Goal: Task Accomplishment & Management: Manage account settings

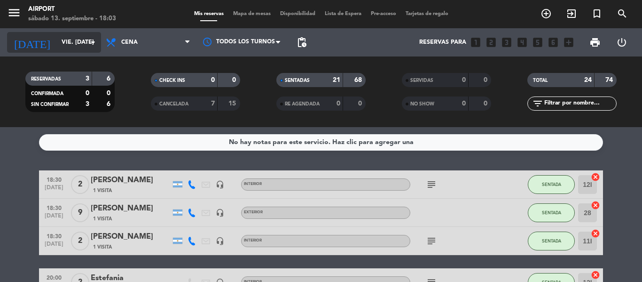
click at [57, 35] on input "vie. [DATE]" at bounding box center [96, 42] width 79 height 16
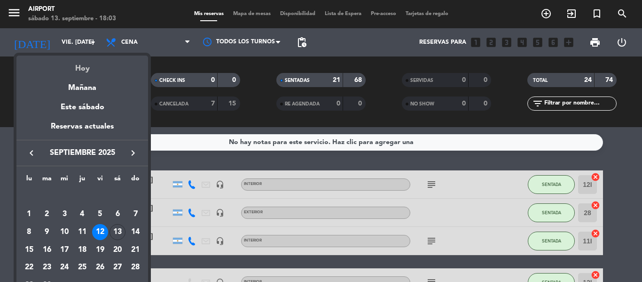
click at [71, 59] on div "Hoy" at bounding box center [82, 64] width 132 height 19
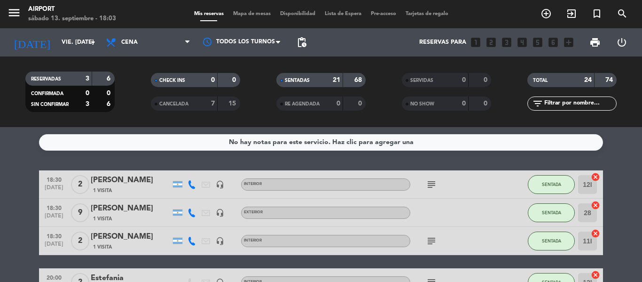
type input "sáb. [DATE]"
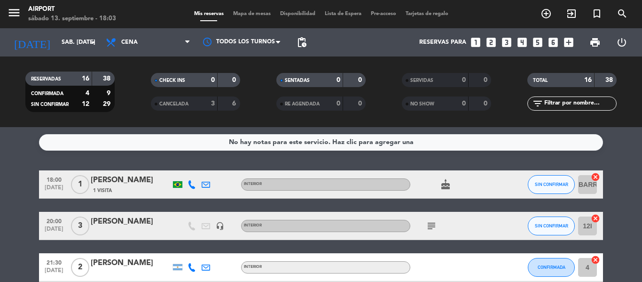
click at [191, 185] on icon at bounding box center [192, 184] width 8 height 8
click at [189, 170] on span "Copiar" at bounding box center [183, 169] width 20 height 10
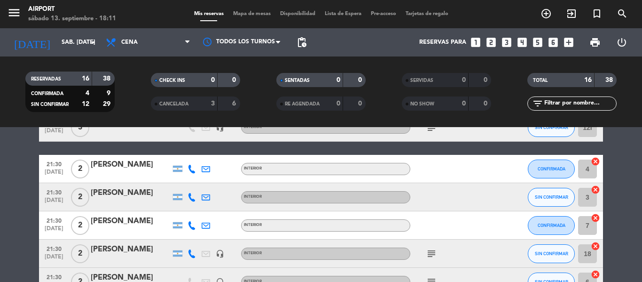
scroll to position [98, 0]
click at [189, 171] on icon at bounding box center [192, 169] width 8 height 8
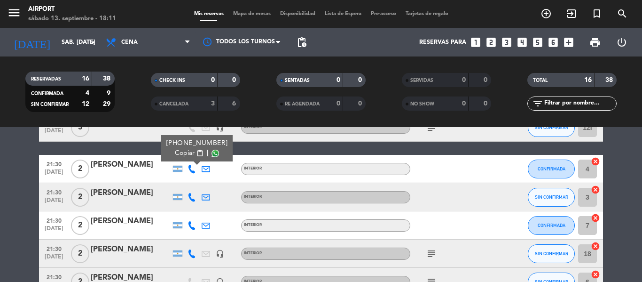
click at [190, 151] on button "Copiar content_paste" at bounding box center [189, 153] width 29 height 10
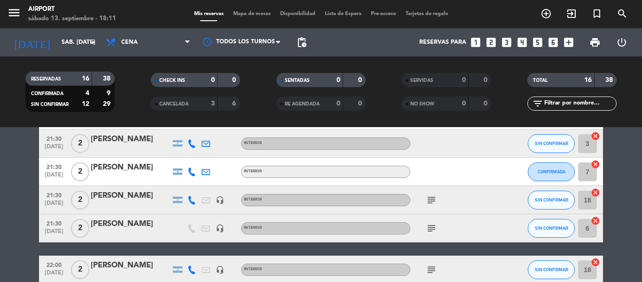
scroll to position [181, 0]
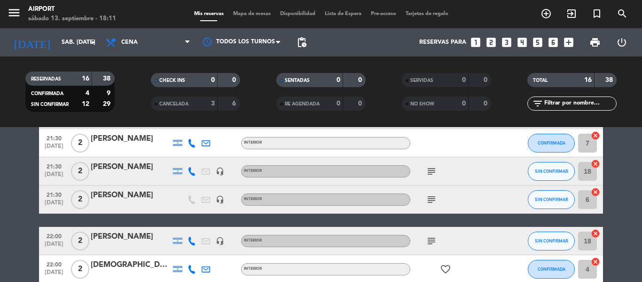
click at [189, 241] on icon at bounding box center [192, 241] width 8 height 8
click at [188, 227] on span "Copiar" at bounding box center [185, 225] width 20 height 10
click at [191, 267] on icon at bounding box center [192, 269] width 8 height 8
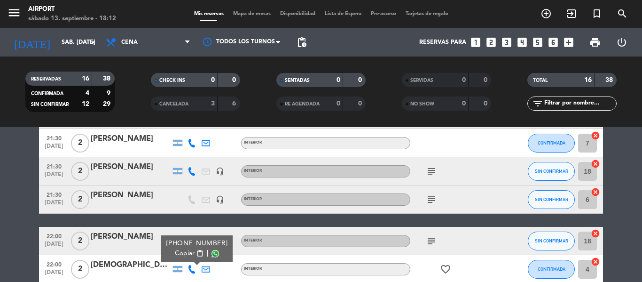
click at [186, 251] on span "Copiar" at bounding box center [185, 253] width 20 height 10
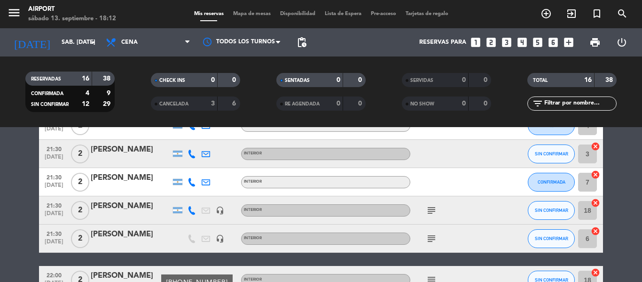
scroll to position [58, 0]
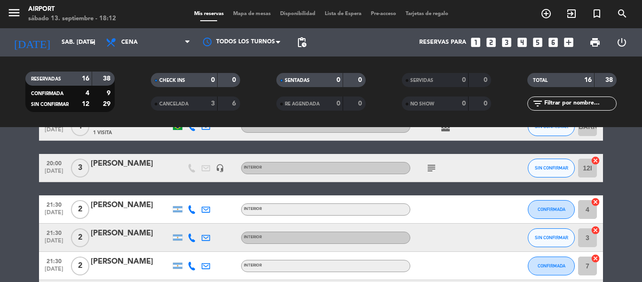
click at [192, 209] on icon at bounding box center [192, 209] width 8 height 8
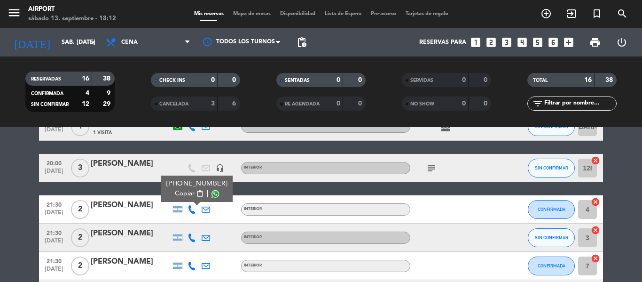
click at [189, 187] on div "[PHONE_NUMBER]" at bounding box center [197, 184] width 62 height 10
click at [190, 193] on button "Copiar content_paste" at bounding box center [189, 194] width 29 height 10
click at [438, 165] on span "subject" at bounding box center [432, 167] width 14 height 11
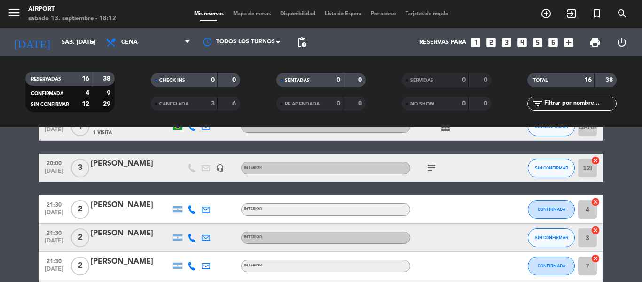
click at [435, 166] on icon "subject" at bounding box center [431, 167] width 11 height 11
click at [190, 238] on icon at bounding box center [192, 237] width 8 height 8
click at [185, 221] on span "Copiar" at bounding box center [185, 222] width 20 height 10
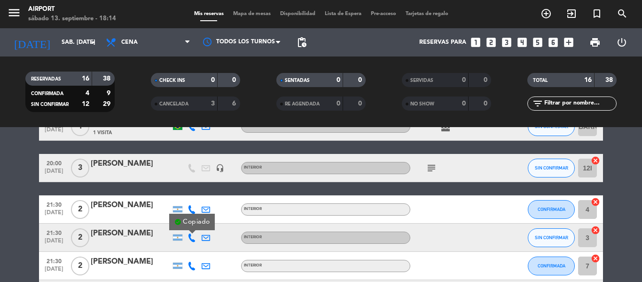
click at [190, 209] on icon at bounding box center [192, 209] width 8 height 8
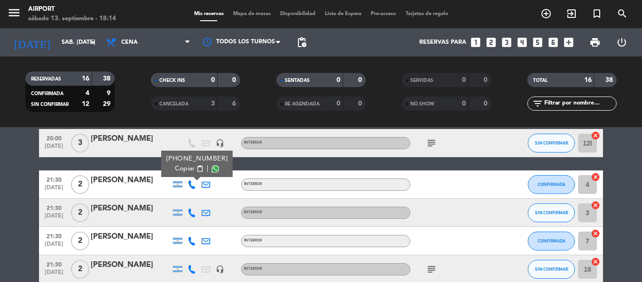
scroll to position [84, 0]
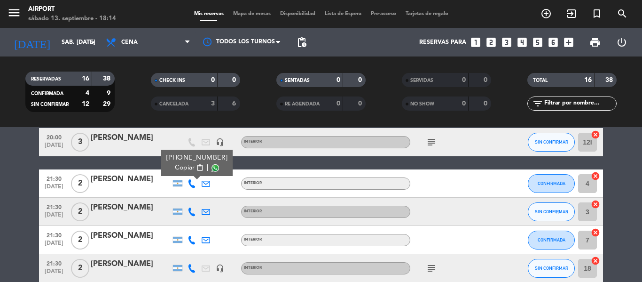
click at [191, 241] on icon at bounding box center [192, 240] width 8 height 8
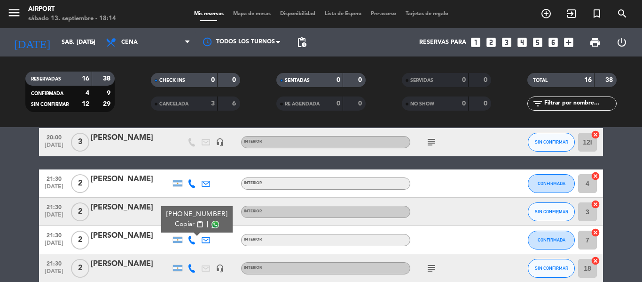
click at [197, 225] on span "content_paste" at bounding box center [200, 224] width 7 height 7
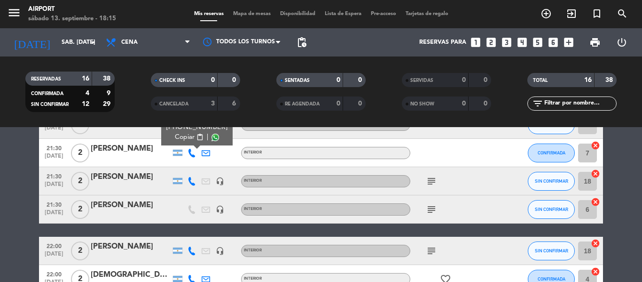
click at [193, 181] on icon at bounding box center [192, 181] width 8 height 8
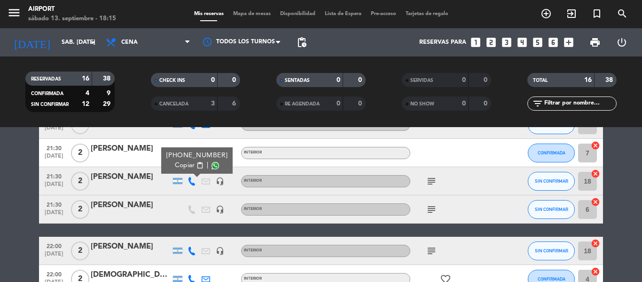
click at [189, 166] on span "Copiar" at bounding box center [185, 165] width 20 height 10
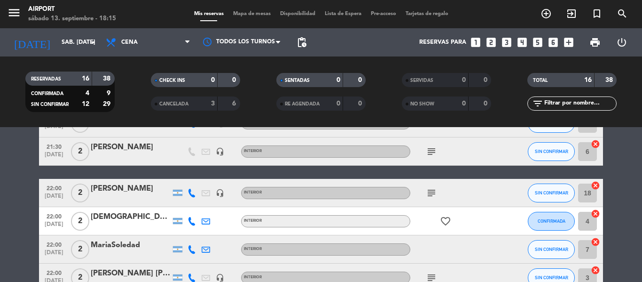
click at [429, 148] on icon "subject" at bounding box center [431, 151] width 11 height 11
click at [363, 175] on div "18:00 [DATE] 1 [PERSON_NAME] 1 Visita INTERIOR cake SIN CONFIRMAR BARRA6 cancel…" at bounding box center [321, 194] width 564 height 504
click at [193, 221] on icon at bounding box center [192, 221] width 8 height 8
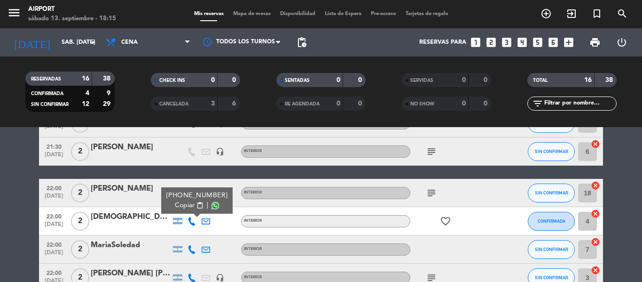
click at [189, 204] on span "Copiar" at bounding box center [185, 205] width 20 height 10
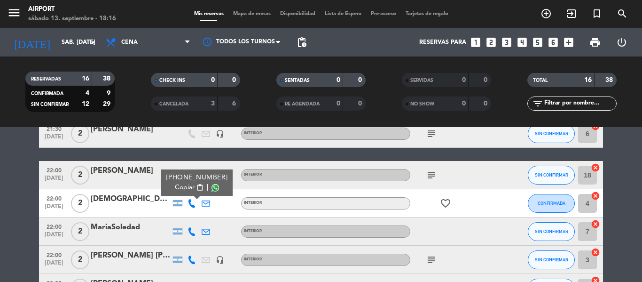
scroll to position [248, 0]
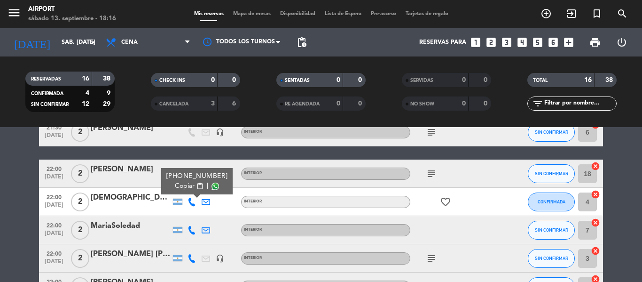
click at [189, 187] on span "Copiar" at bounding box center [185, 186] width 20 height 10
click at [191, 229] on icon at bounding box center [192, 230] width 8 height 8
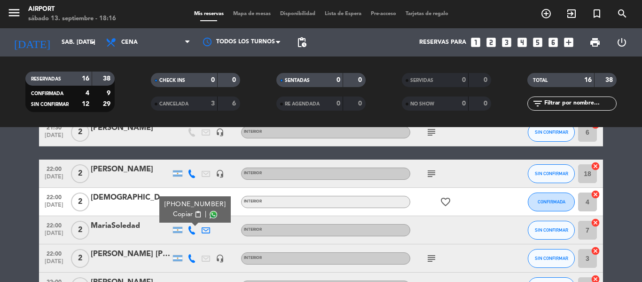
click at [195, 213] on span "content_paste" at bounding box center [198, 214] width 7 height 7
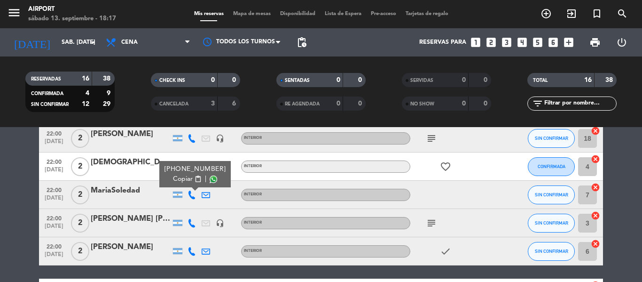
click at [192, 222] on icon at bounding box center [192, 223] width 8 height 8
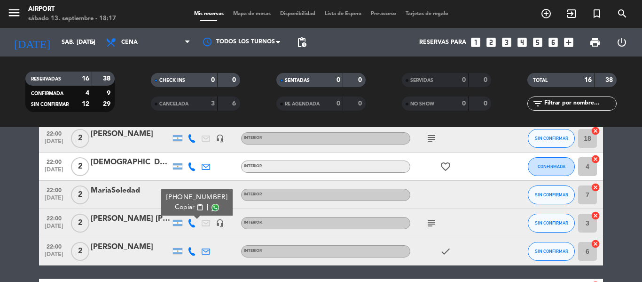
click at [187, 207] on span "Copiar" at bounding box center [185, 207] width 20 height 10
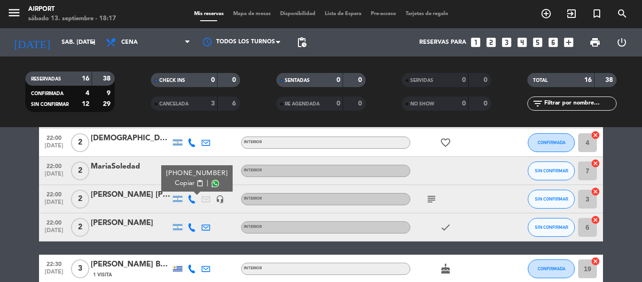
click at [189, 225] on icon at bounding box center [192, 227] width 8 height 8
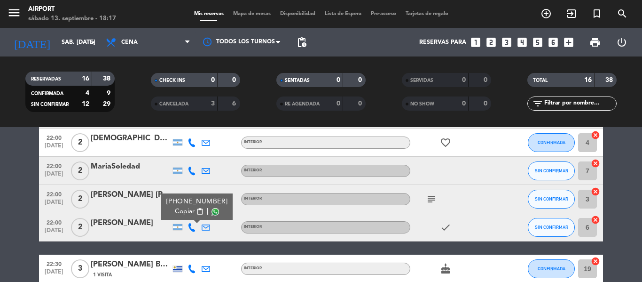
click at [183, 205] on div "[PHONE_NUMBER]" at bounding box center [197, 202] width 62 height 10
click at [184, 208] on span "Copiar" at bounding box center [185, 211] width 20 height 10
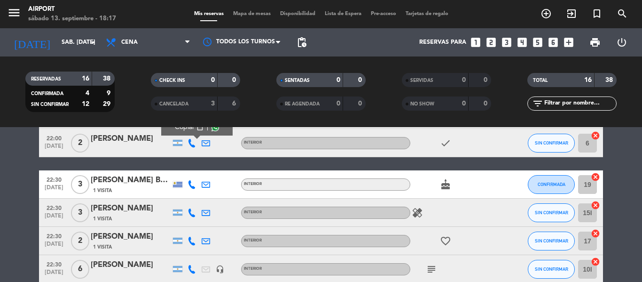
click at [189, 187] on icon at bounding box center [192, 184] width 8 height 8
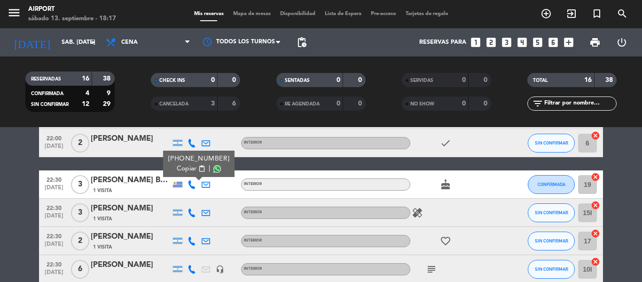
click at [189, 171] on span "Copiar" at bounding box center [187, 169] width 20 height 10
click at [193, 215] on icon at bounding box center [192, 212] width 8 height 8
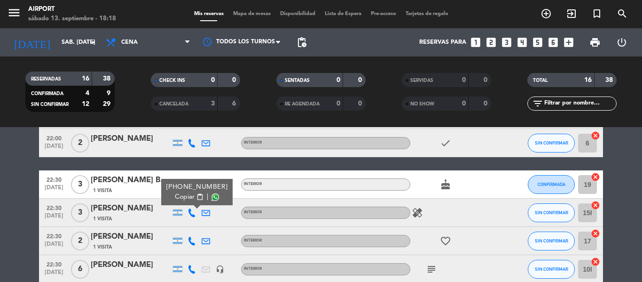
click at [197, 196] on span "content_paste" at bounding box center [200, 196] width 7 height 7
click at [191, 243] on icon at bounding box center [192, 241] width 8 height 8
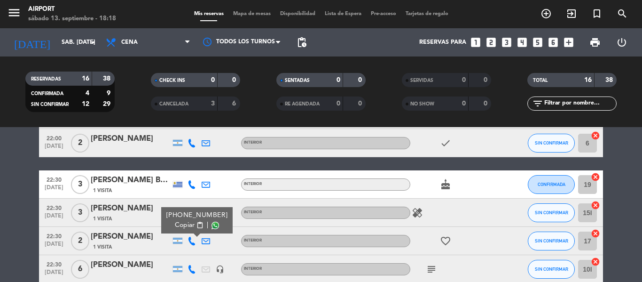
click at [197, 227] on span "content_paste" at bounding box center [200, 224] width 7 height 7
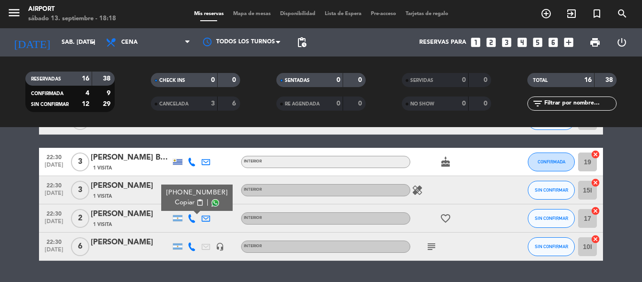
scroll to position [414, 0]
click at [189, 246] on icon at bounding box center [192, 246] width 8 height 8
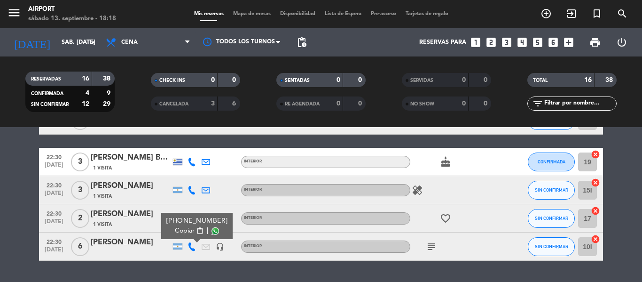
click at [190, 232] on button "Copiar content_paste" at bounding box center [189, 231] width 29 height 10
click at [434, 245] on icon "subject" at bounding box center [431, 246] width 11 height 11
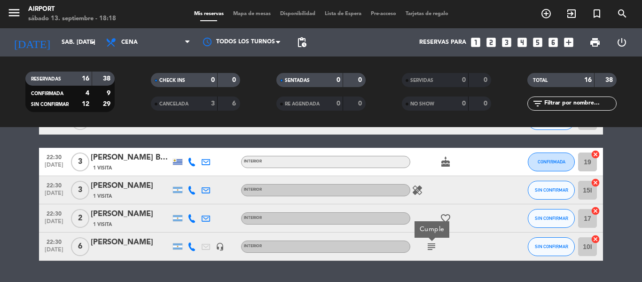
click at [434, 245] on icon "subject" at bounding box center [431, 246] width 11 height 11
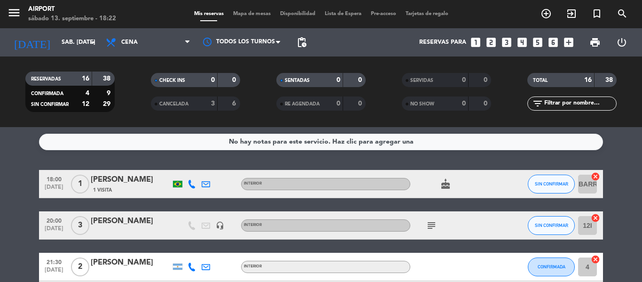
scroll to position [0, 0]
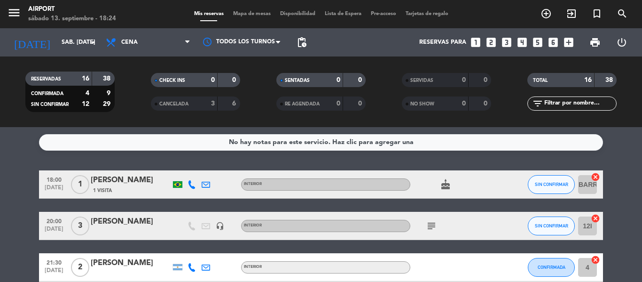
click at [190, 183] on icon at bounding box center [192, 184] width 8 height 8
click at [189, 174] on div "[PHONE_NUMBER] Copiar content_paste |" at bounding box center [194, 163] width 71 height 26
click at [187, 169] on span "Copiar" at bounding box center [183, 169] width 20 height 10
click at [178, 169] on span "Copiar" at bounding box center [183, 169] width 20 height 10
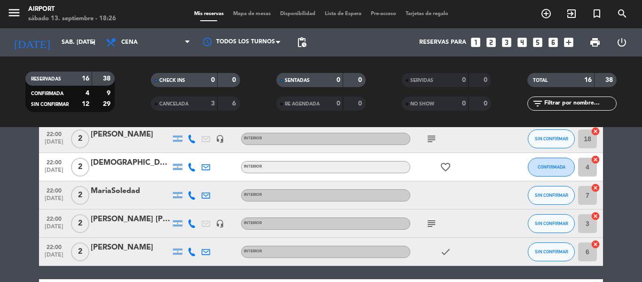
scroll to position [276, 0]
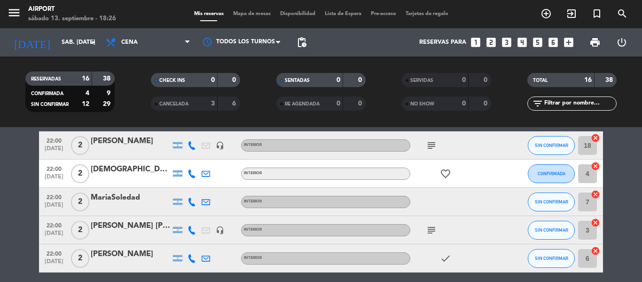
click at [191, 202] on icon at bounding box center [192, 201] width 8 height 8
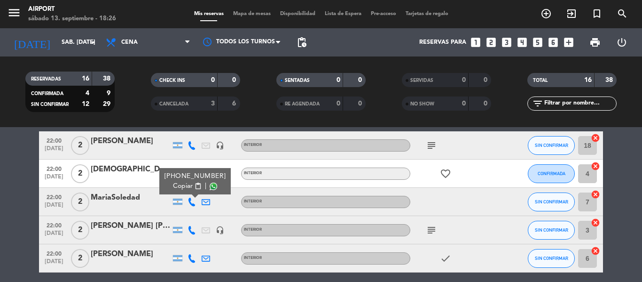
click at [189, 187] on span "Copiar" at bounding box center [183, 186] width 20 height 10
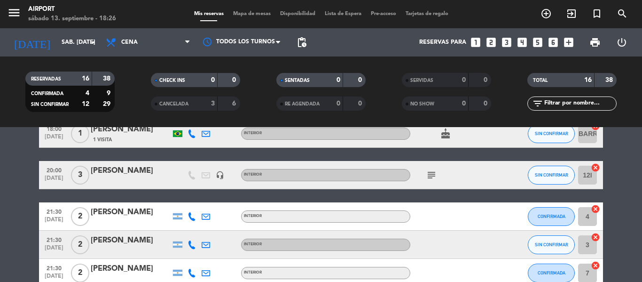
scroll to position [39, 0]
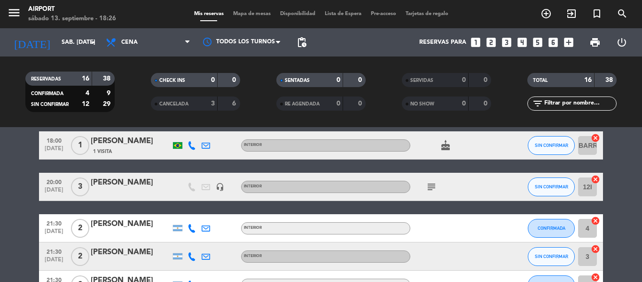
click at [190, 224] on icon at bounding box center [192, 228] width 8 height 8
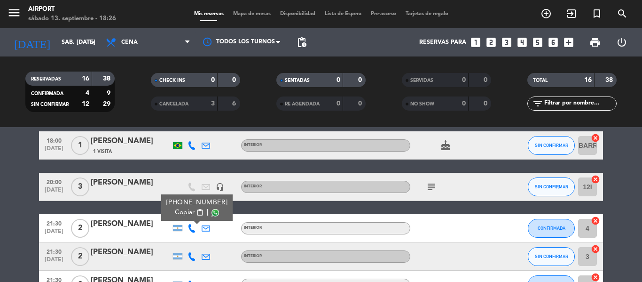
click at [195, 256] on icon at bounding box center [192, 256] width 8 height 8
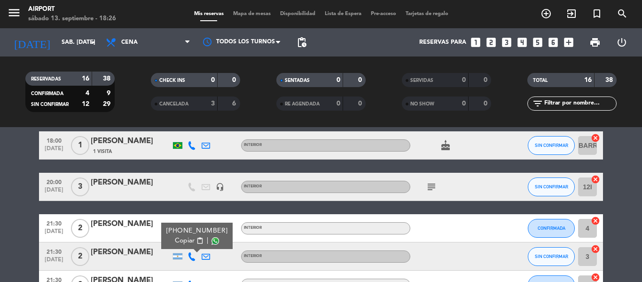
click at [188, 244] on span "Copiar" at bounding box center [185, 241] width 20 height 10
click at [187, 241] on span "Copiar" at bounding box center [185, 241] width 20 height 10
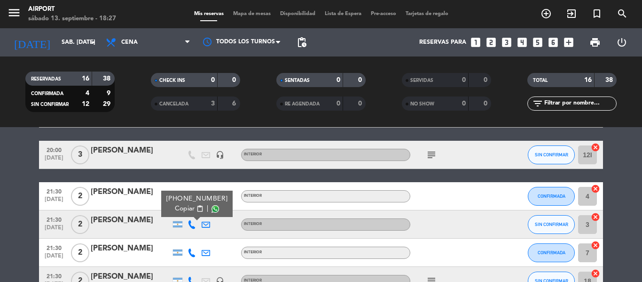
scroll to position [71, 0]
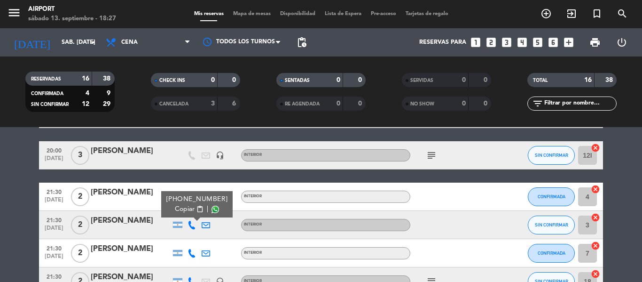
click at [189, 252] on icon at bounding box center [192, 253] width 8 height 8
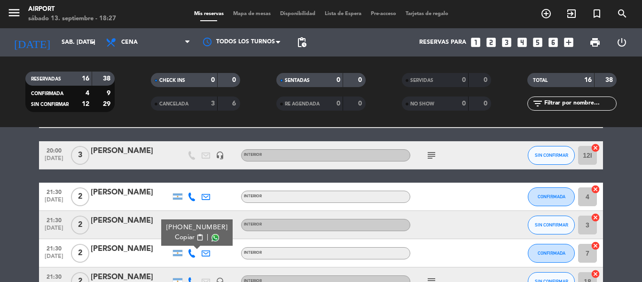
click at [184, 230] on div "[PHONE_NUMBER]" at bounding box center [197, 227] width 62 height 10
click at [183, 234] on span "Copiar" at bounding box center [185, 237] width 20 height 10
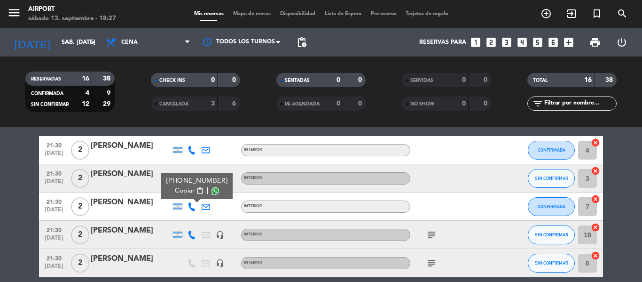
click at [189, 234] on icon at bounding box center [192, 234] width 8 height 8
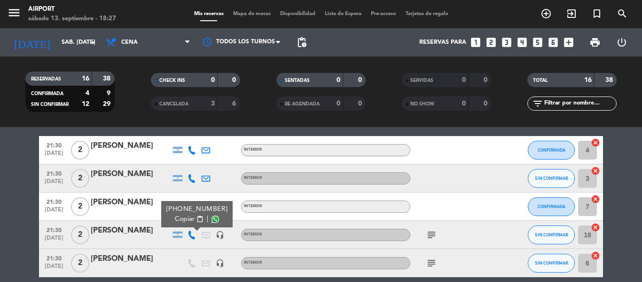
click at [186, 219] on span "Copiar" at bounding box center [185, 219] width 20 height 10
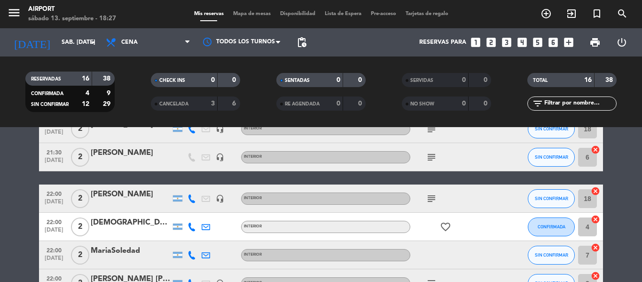
scroll to position [223, 0]
click at [194, 204] on div at bounding box center [192, 198] width 14 height 28
click at [192, 200] on icon at bounding box center [192, 198] width 8 height 8
click at [186, 184] on span "Copiar" at bounding box center [185, 183] width 20 height 10
click at [191, 226] on icon at bounding box center [192, 226] width 8 height 8
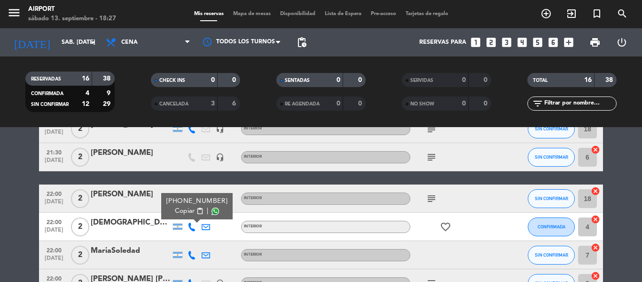
click at [188, 212] on span "Copiar" at bounding box center [185, 211] width 20 height 10
click at [193, 254] on icon at bounding box center [192, 255] width 8 height 8
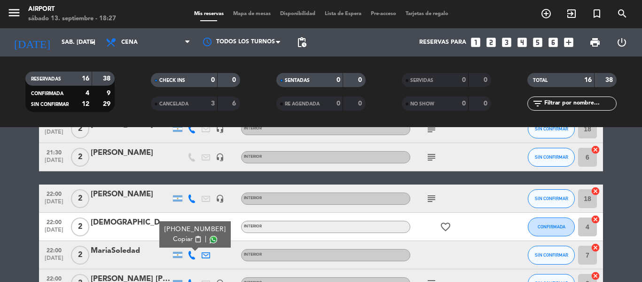
click at [190, 240] on button "Copiar content_paste" at bounding box center [187, 239] width 29 height 10
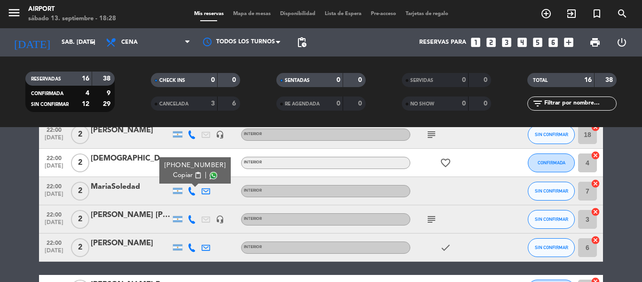
scroll to position [287, 0]
click at [189, 220] on icon at bounding box center [192, 219] width 8 height 8
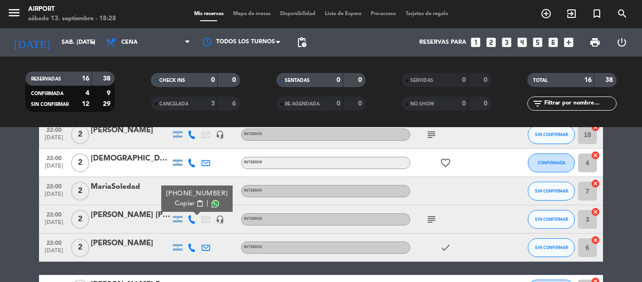
click at [189, 209] on div "[PHONE_NUMBER] Copiar content_paste |" at bounding box center [196, 198] width 71 height 26
click at [188, 201] on span "Copiar" at bounding box center [185, 203] width 20 height 10
click at [536, 224] on button "SIN CONFIRMAR" at bounding box center [551, 219] width 47 height 19
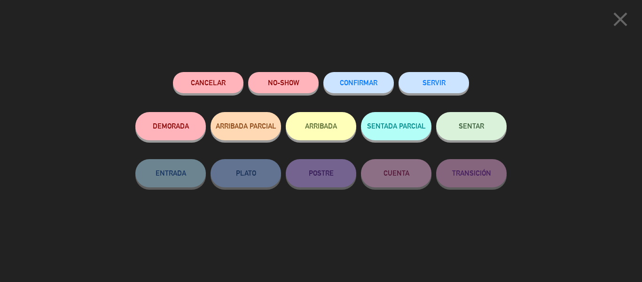
click at [348, 91] on button "CONFIRMAR" at bounding box center [358, 82] width 71 height 21
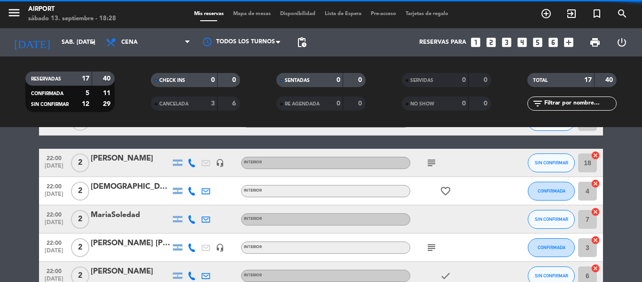
click at [190, 251] on icon at bounding box center [192, 247] width 8 height 8
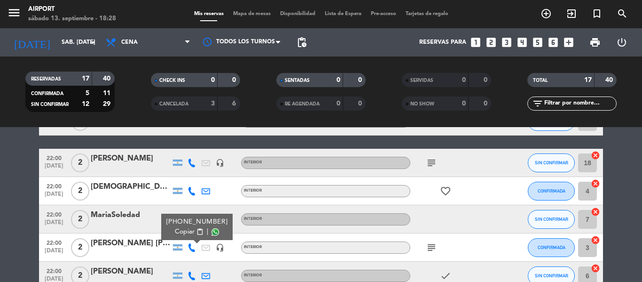
scroll to position [303, 0]
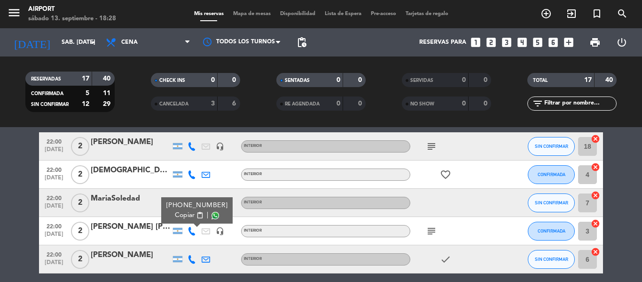
click at [189, 259] on icon at bounding box center [192, 259] width 8 height 8
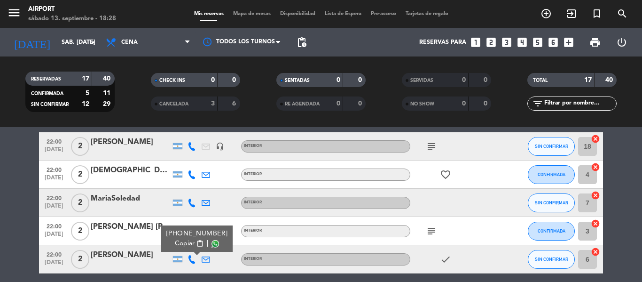
click at [185, 241] on span "Copiar" at bounding box center [185, 243] width 20 height 10
click at [552, 265] on button "SIN CONFIRMAR" at bounding box center [551, 259] width 47 height 19
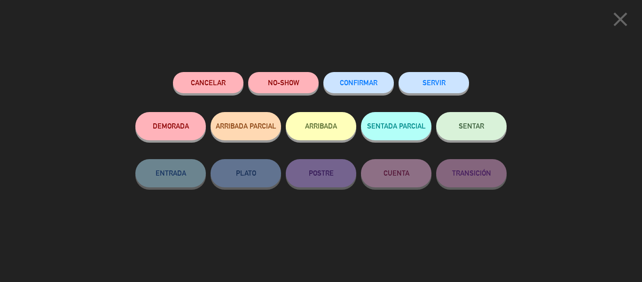
click at [351, 85] on span "CONFIRMAR" at bounding box center [359, 83] width 38 height 8
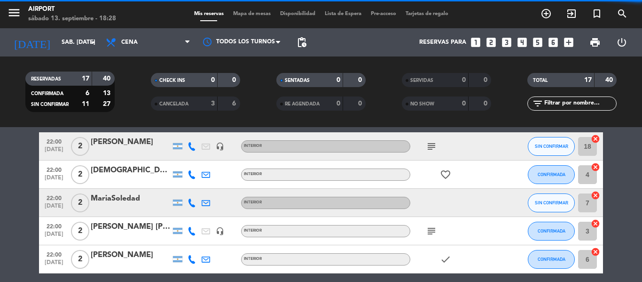
scroll to position [376, 0]
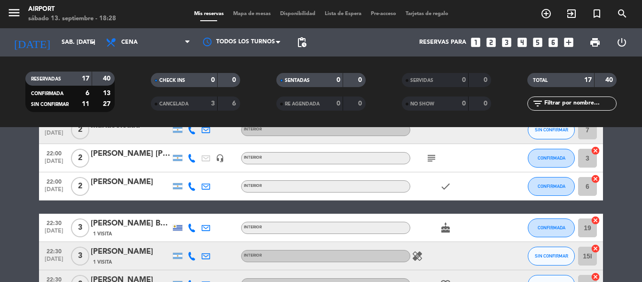
click at [191, 229] on icon at bounding box center [192, 227] width 8 height 8
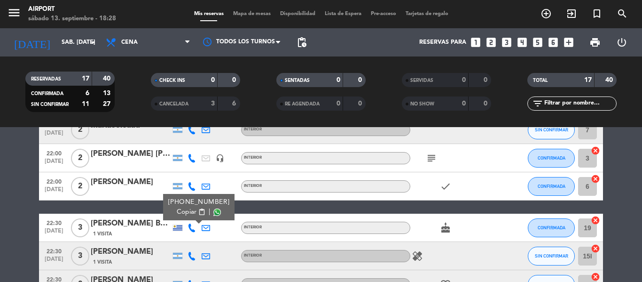
click at [183, 210] on span "Copiar" at bounding box center [187, 212] width 20 height 10
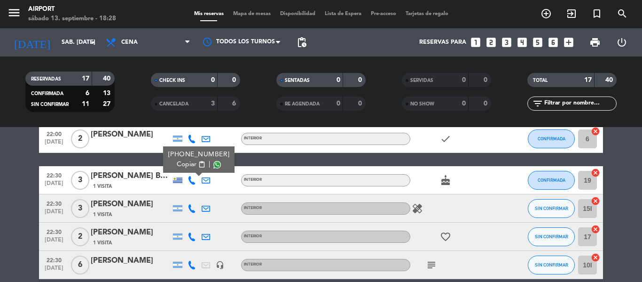
scroll to position [427, 0]
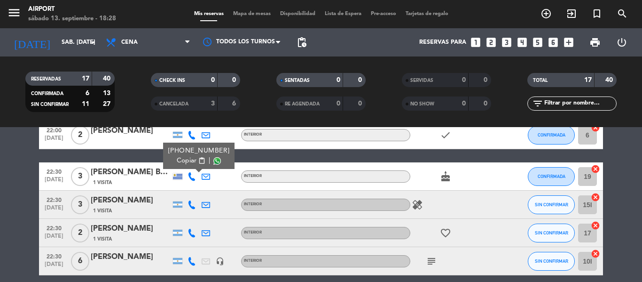
click at [196, 205] on icon at bounding box center [192, 204] width 8 height 8
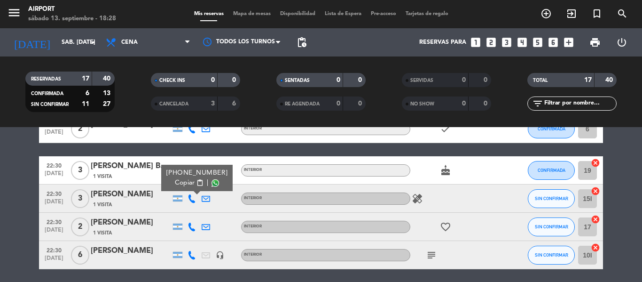
scroll to position [433, 0]
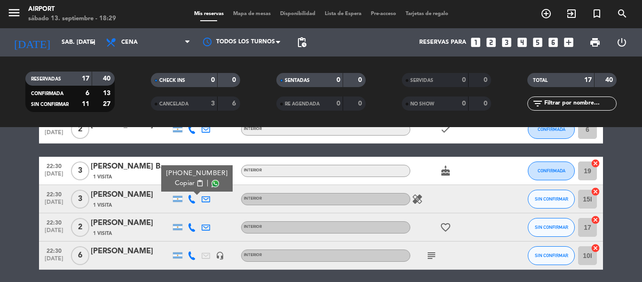
click at [189, 182] on span "Copiar" at bounding box center [185, 183] width 20 height 10
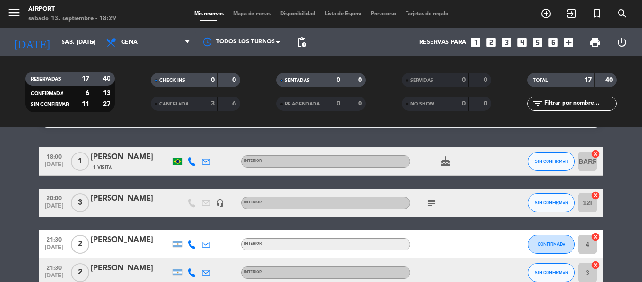
scroll to position [0, 0]
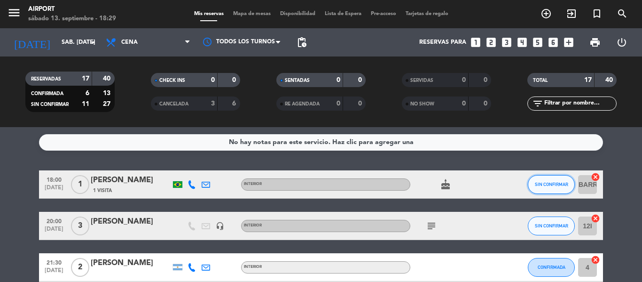
click at [564, 183] on span "SIN CONFIRMAR" at bounding box center [551, 183] width 33 height 5
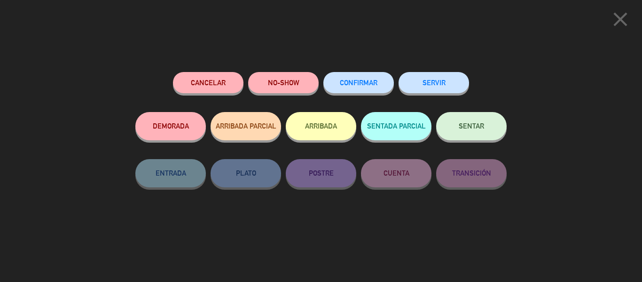
click at [230, 77] on button "Cancelar" at bounding box center [208, 82] width 71 height 21
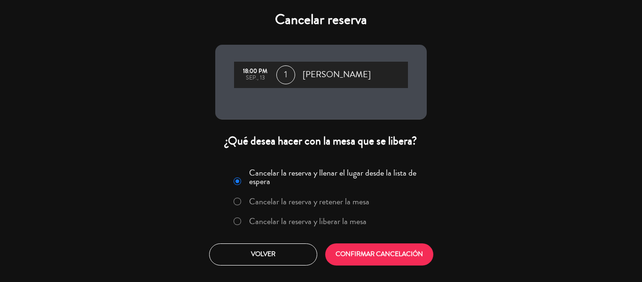
click at [342, 219] on label "Cancelar la reserva y liberar la mesa" at bounding box center [308, 221] width 118 height 8
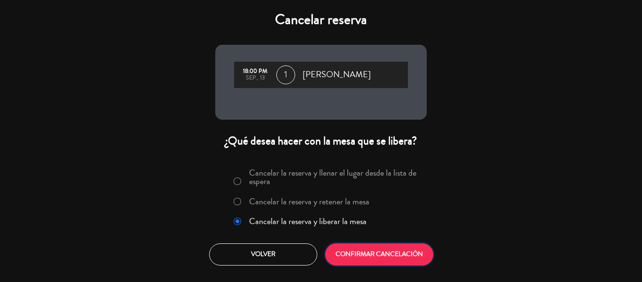
click at [354, 252] on button "CONFIRMAR CANCELACIÓN" at bounding box center [379, 254] width 108 height 22
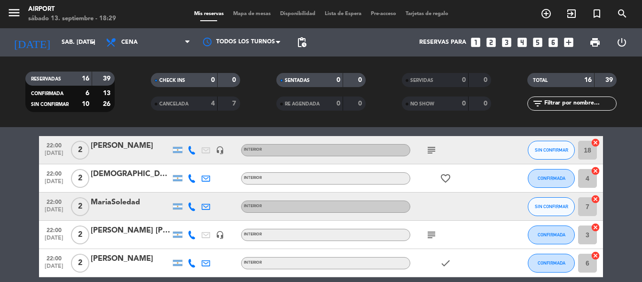
scroll to position [426, 0]
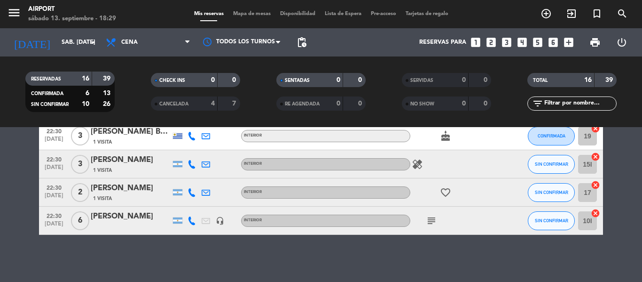
click at [192, 194] on icon at bounding box center [192, 192] width 8 height 8
click at [187, 178] on span "Copiar" at bounding box center [185, 177] width 20 height 10
click at [189, 220] on icon at bounding box center [192, 220] width 8 height 8
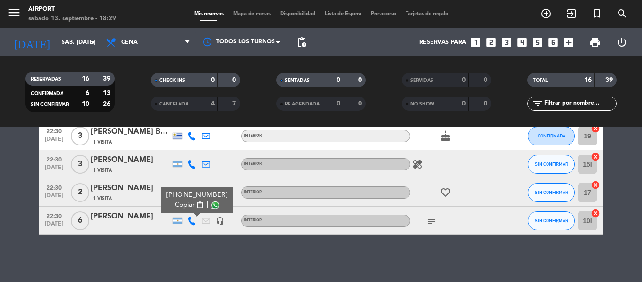
click at [189, 205] on span "Copiar" at bounding box center [185, 205] width 20 height 10
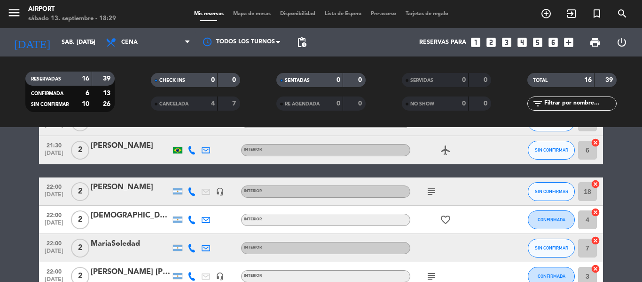
scroll to position [109, 0]
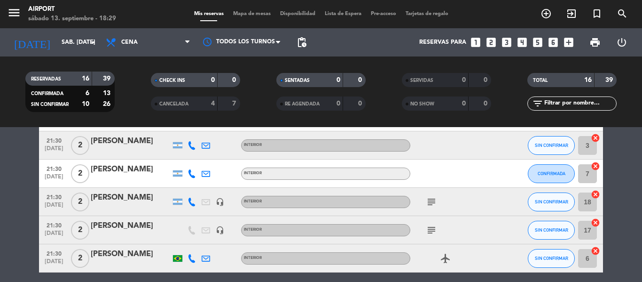
click at [190, 256] on icon at bounding box center [192, 258] width 8 height 8
click at [188, 243] on span "Copiar" at bounding box center [183, 242] width 20 height 10
click at [180, 246] on span "Copiar" at bounding box center [183, 242] width 20 height 10
click at [192, 147] on icon at bounding box center [192, 145] width 8 height 8
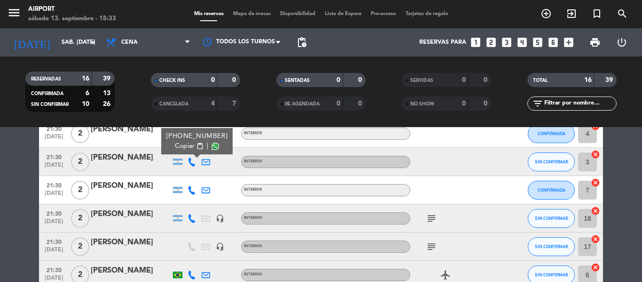
scroll to position [92, 0]
click at [551, 156] on button "SIN CONFIRMAR" at bounding box center [551, 162] width 47 height 19
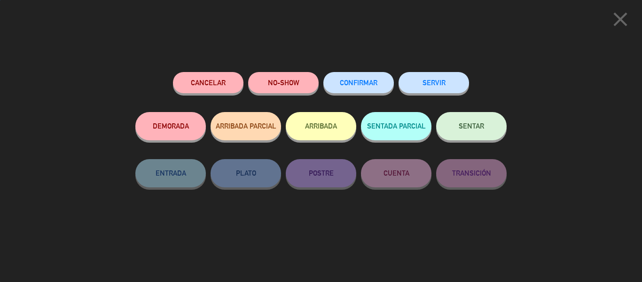
click at [374, 79] on button "CONFIRMAR" at bounding box center [358, 82] width 71 height 21
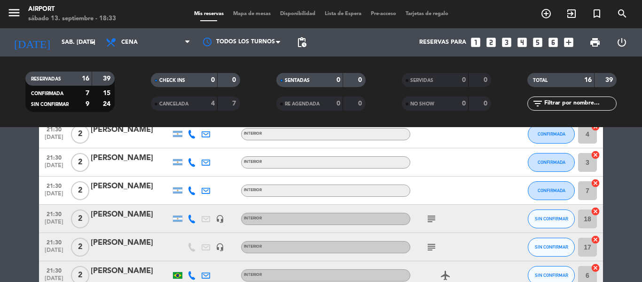
click at [187, 164] on div at bounding box center [192, 162] width 14 height 28
click at [197, 164] on div at bounding box center [192, 162] width 14 height 28
click at [194, 163] on icon at bounding box center [192, 162] width 8 height 8
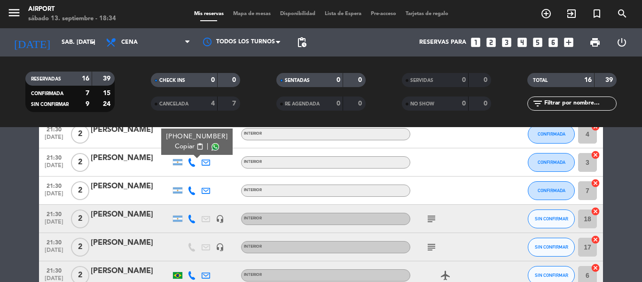
click at [194, 163] on icon at bounding box center [192, 162] width 8 height 8
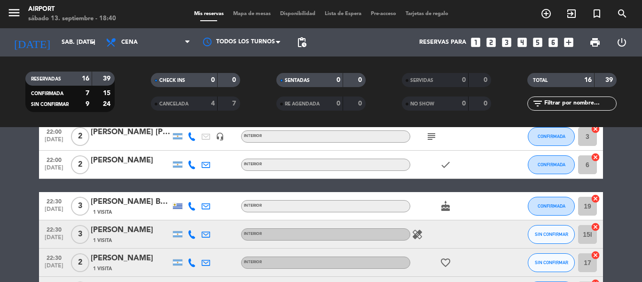
scroll to position [392, 0]
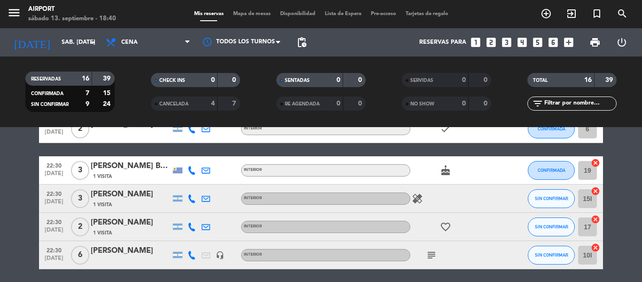
click at [193, 169] on icon at bounding box center [192, 170] width 8 height 8
click at [189, 197] on icon at bounding box center [192, 198] width 8 height 8
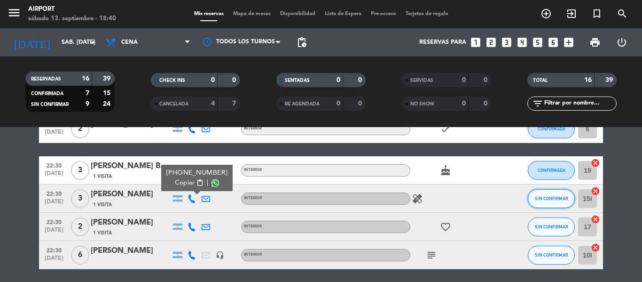
click at [541, 200] on span "SIN CONFIRMAR" at bounding box center [551, 198] width 33 height 5
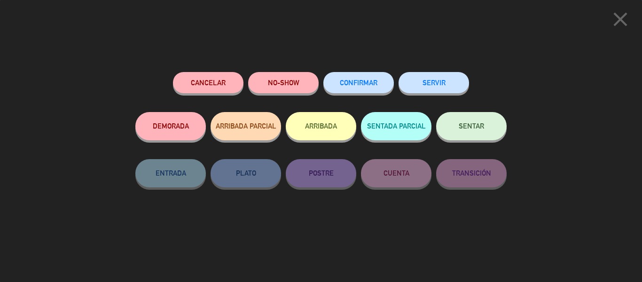
click at [372, 90] on button "CONFIRMAR" at bounding box center [358, 82] width 71 height 21
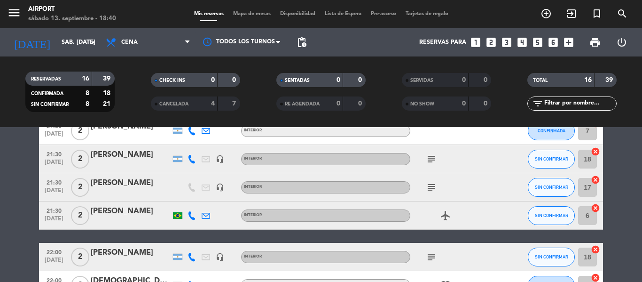
scroll to position [151, 0]
click at [194, 217] on icon at bounding box center [192, 216] width 8 height 8
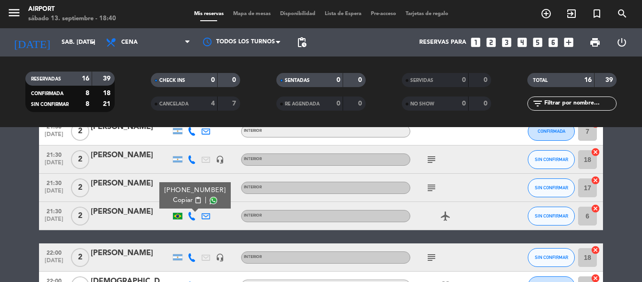
scroll to position [137, 0]
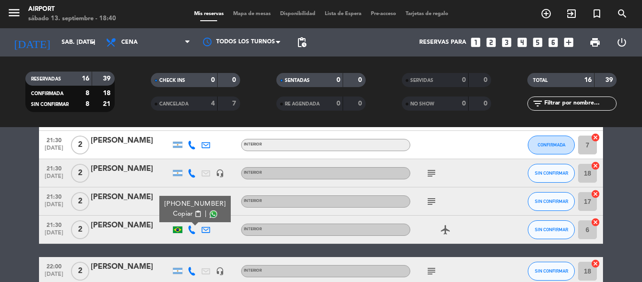
click at [189, 173] on icon at bounding box center [192, 173] width 8 height 8
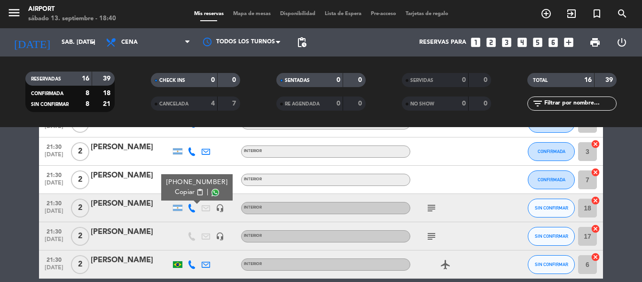
scroll to position [102, 0]
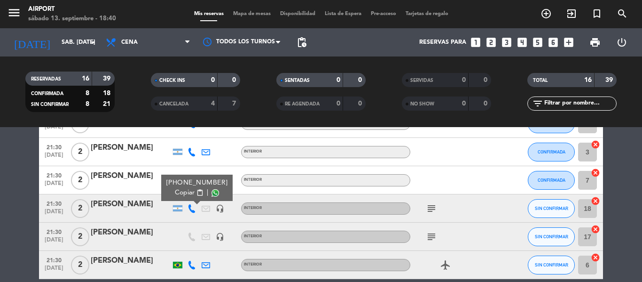
click at [191, 148] on icon at bounding box center [192, 152] width 8 height 8
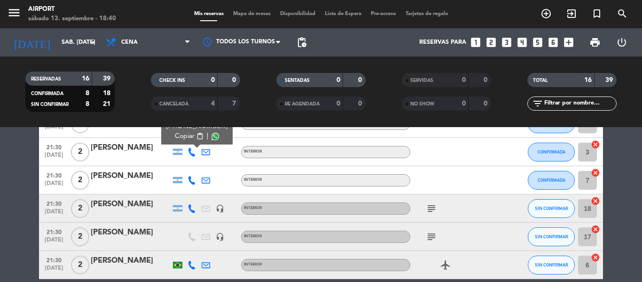
click at [196, 180] on icon at bounding box center [192, 180] width 8 height 8
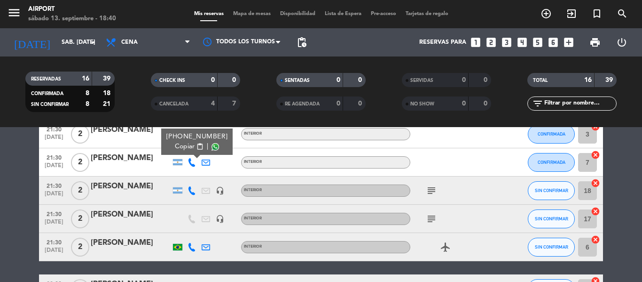
scroll to position [129, 0]
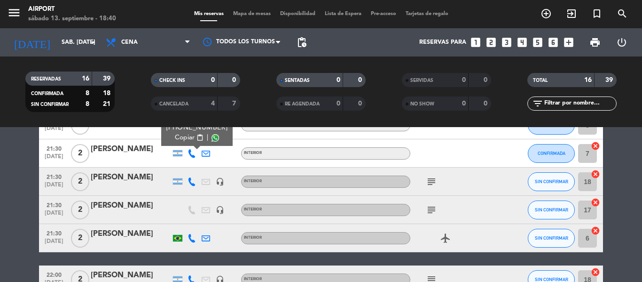
click at [191, 186] on div at bounding box center [192, 181] width 14 height 28
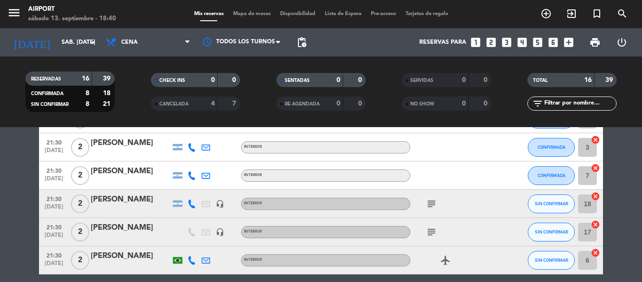
scroll to position [106, 0]
click at [189, 180] on div at bounding box center [192, 176] width 14 height 28
click at [190, 180] on div at bounding box center [192, 176] width 14 height 28
click at [192, 177] on icon at bounding box center [192, 176] width 8 height 8
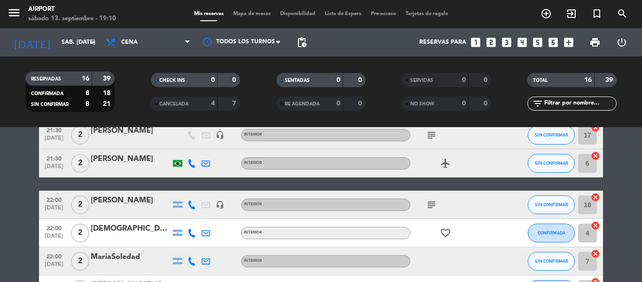
scroll to position [0, 0]
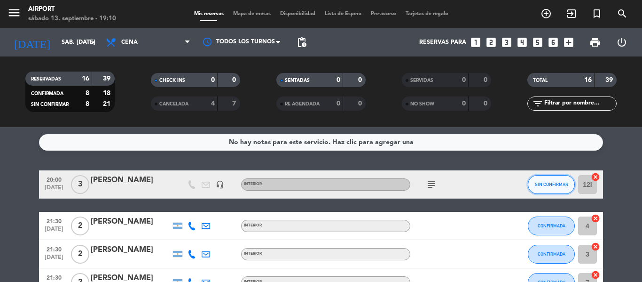
click at [562, 185] on span "SIN CONFIRMAR" at bounding box center [551, 183] width 33 height 5
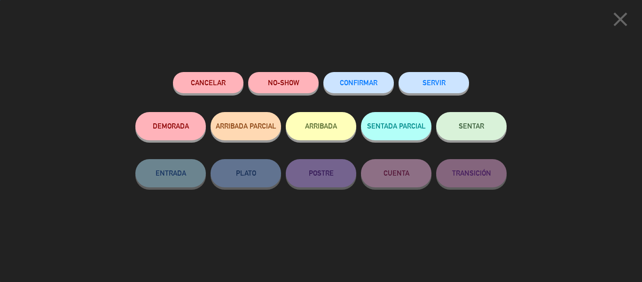
click at [364, 72] on div "CONFIRMAR" at bounding box center [358, 92] width 71 height 40
click at [364, 80] on span "CONFIRMAR" at bounding box center [359, 83] width 38 height 8
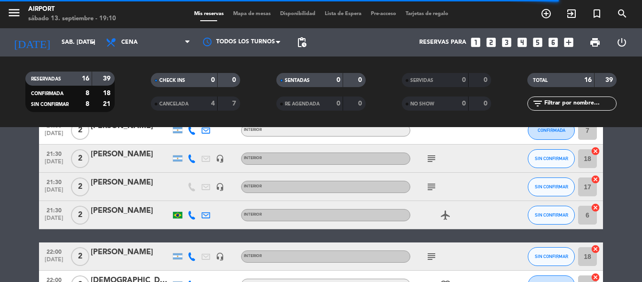
scroll to position [153, 0]
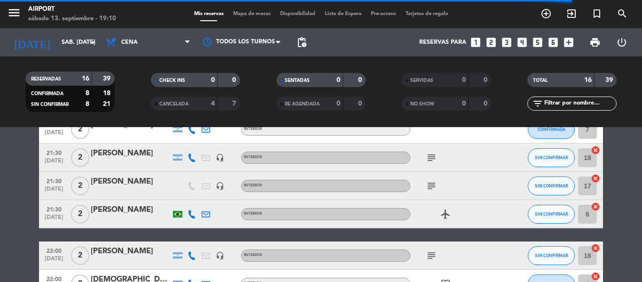
click at [433, 158] on icon "subject" at bounding box center [431, 157] width 11 height 11
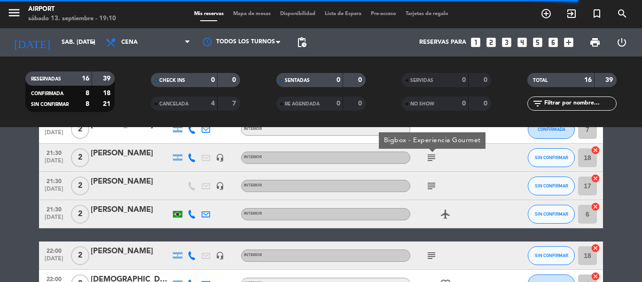
click at [433, 158] on icon "subject" at bounding box center [431, 157] width 11 height 11
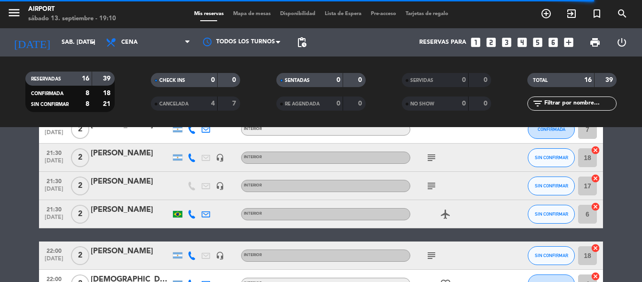
click at [192, 158] on icon at bounding box center [192, 157] width 8 height 8
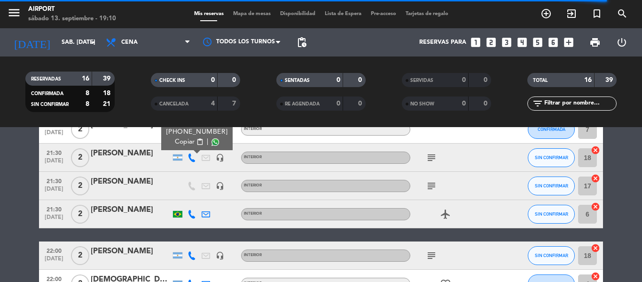
click at [190, 141] on button "Copiar content_paste" at bounding box center [189, 142] width 29 height 10
click at [189, 215] on icon at bounding box center [192, 214] width 8 height 8
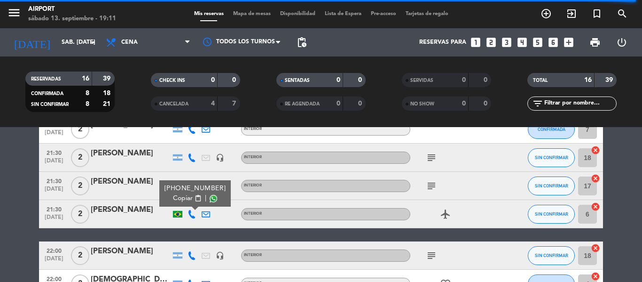
click at [189, 215] on icon at bounding box center [192, 214] width 8 height 8
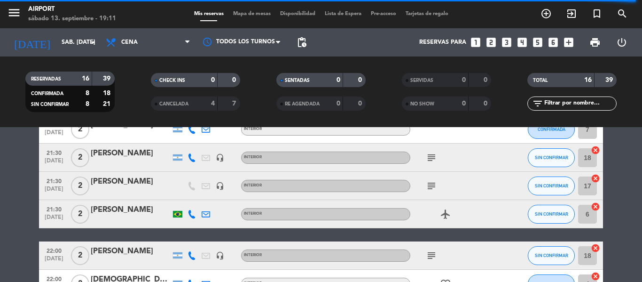
click at [190, 219] on div at bounding box center [192, 214] width 14 height 28
click at [192, 213] on icon at bounding box center [192, 214] width 8 height 8
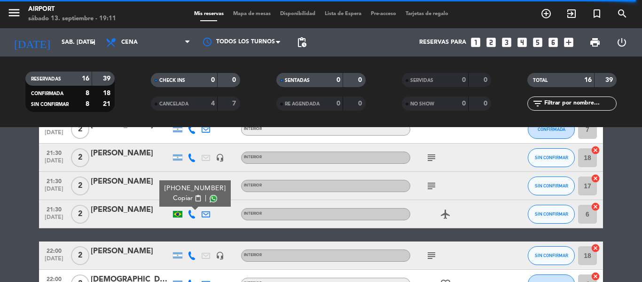
click at [187, 201] on span "Copiar" at bounding box center [183, 198] width 20 height 10
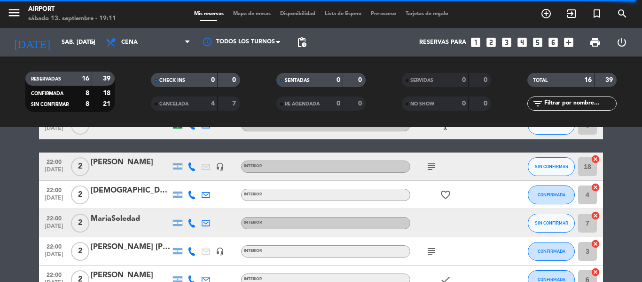
scroll to position [242, 0]
click at [193, 169] on icon at bounding box center [192, 166] width 8 height 8
click at [191, 155] on button "Copiar content_paste" at bounding box center [189, 151] width 29 height 10
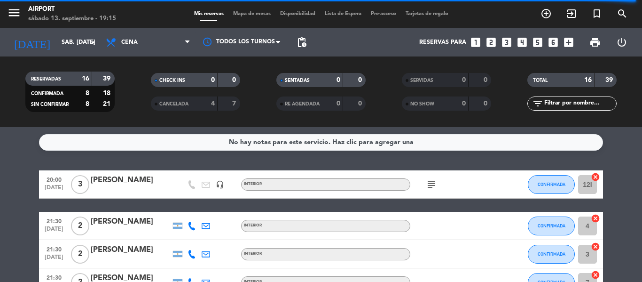
scroll to position [111, 0]
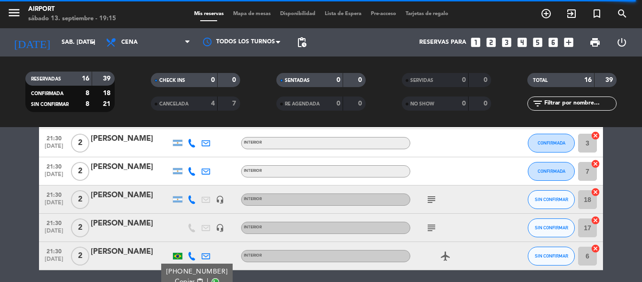
click at [194, 199] on icon at bounding box center [192, 199] width 8 height 8
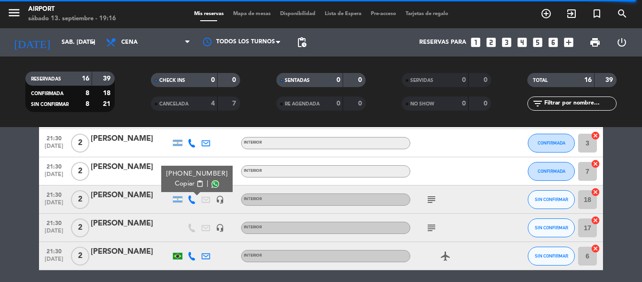
click at [194, 199] on icon at bounding box center [192, 199] width 8 height 8
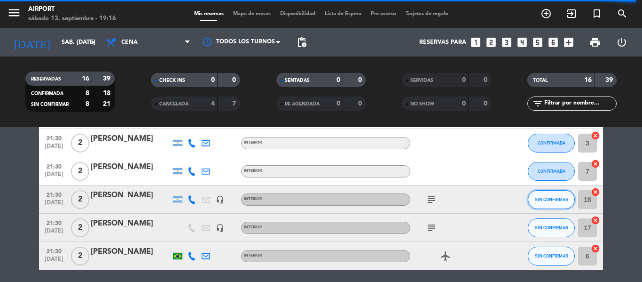
click at [557, 198] on span "SIN CONFIRMAR" at bounding box center [551, 199] width 33 height 5
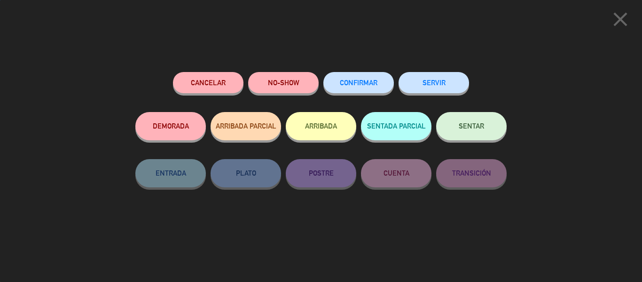
click at [357, 91] on button "CONFIRMAR" at bounding box center [358, 82] width 71 height 21
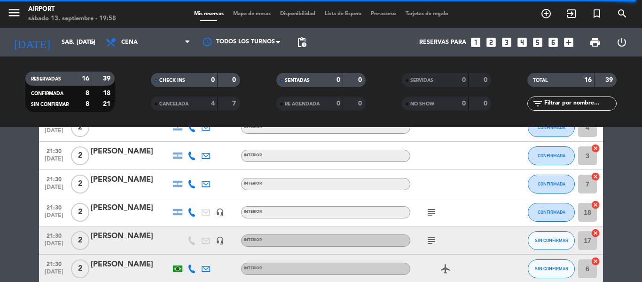
scroll to position [103, 0]
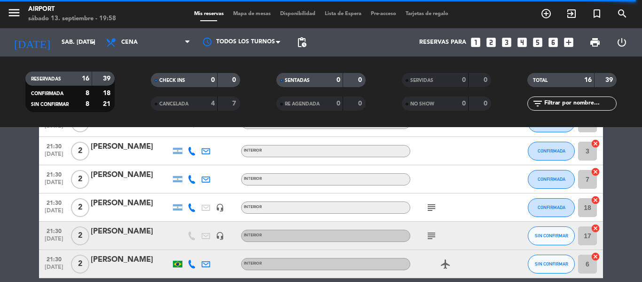
click at [191, 208] on icon at bounding box center [192, 207] width 8 height 8
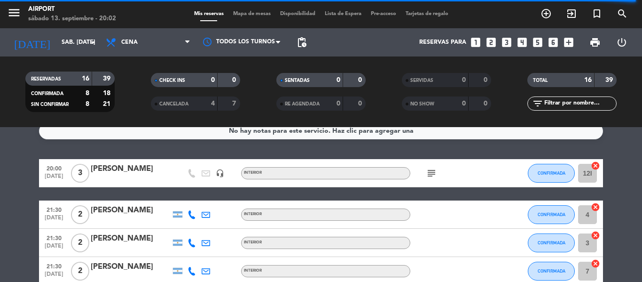
scroll to position [0, 0]
